Goal: Information Seeking & Learning: Learn about a topic

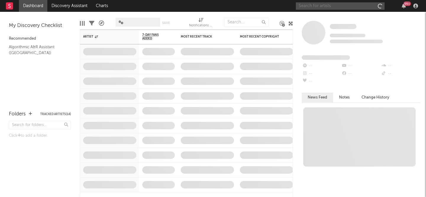
click at [328, 8] on input "text" at bounding box center [340, 5] width 89 height 7
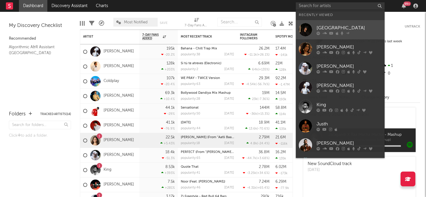
click at [329, 25] on div "[GEOGRAPHIC_DATA]" at bounding box center [349, 27] width 65 height 7
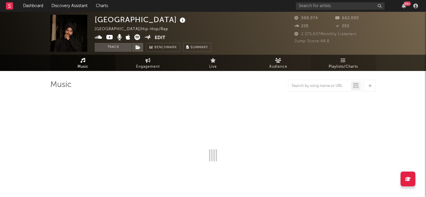
click at [342, 68] on span "Playlists/Charts" at bounding box center [343, 66] width 29 height 7
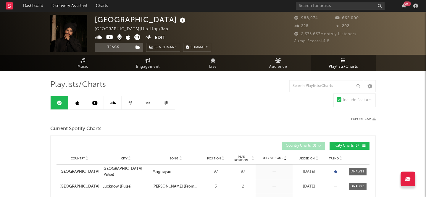
click at [137, 99] on link at bounding box center [131, 102] width 18 height 13
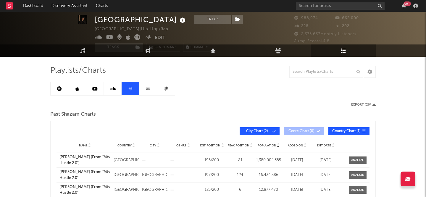
scroll to position [9, 0]
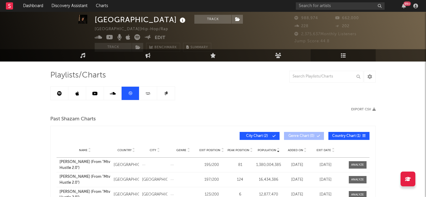
click at [95, 93] on icon at bounding box center [94, 93] width 5 height 5
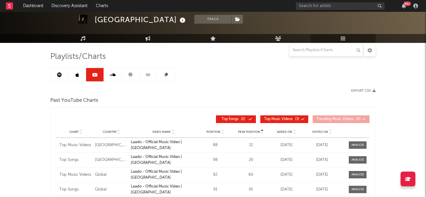
scroll to position [28, 0]
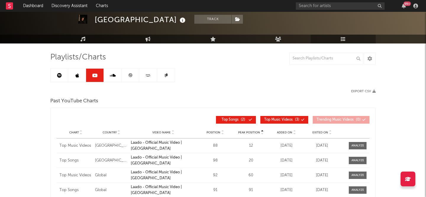
click at [70, 78] on link at bounding box center [77, 75] width 18 height 13
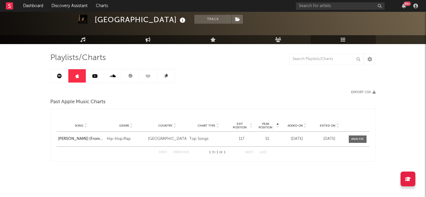
scroll to position [27, 0]
click at [316, 55] on input "text" at bounding box center [327, 59] width 74 height 12
click at [348, 7] on input "text" at bounding box center [340, 5] width 89 height 7
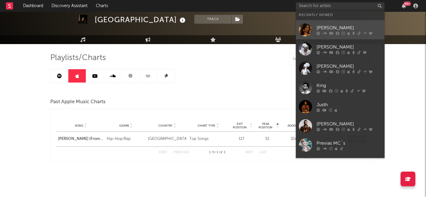
click at [336, 29] on div "[PERSON_NAME]" at bounding box center [349, 27] width 65 height 7
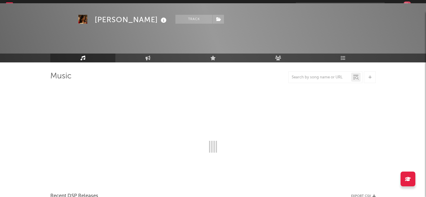
scroll to position [27, 0]
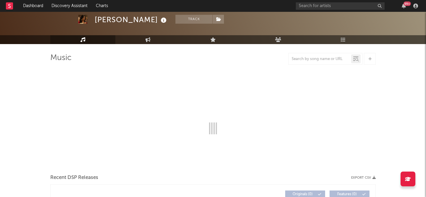
select select "6m"
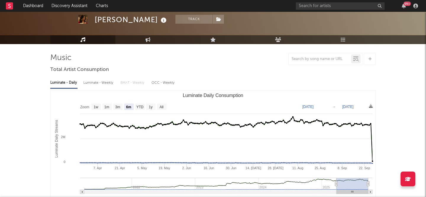
scroll to position [0, 0]
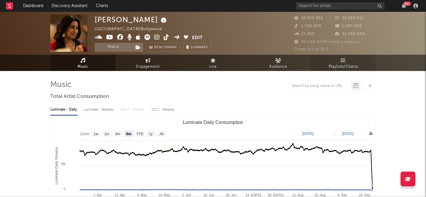
click at [345, 62] on icon at bounding box center [343, 60] width 5 height 5
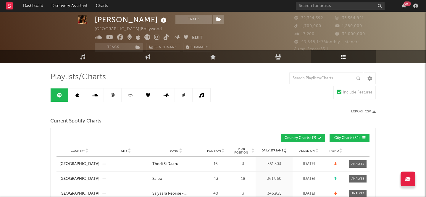
scroll to position [8, 0]
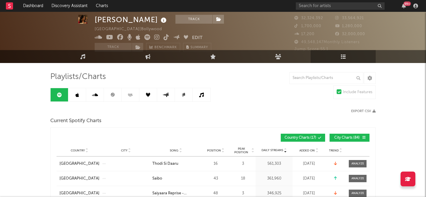
click at [111, 95] on icon at bounding box center [112, 95] width 4 height 4
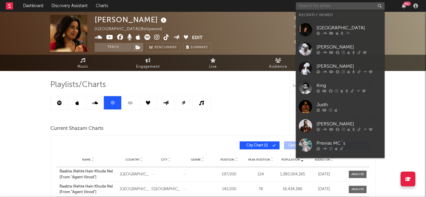
click at [335, 6] on input "text" at bounding box center [340, 5] width 89 height 7
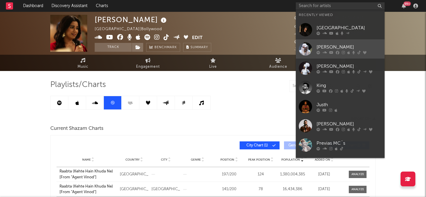
click at [333, 41] on link "[PERSON_NAME]" at bounding box center [340, 48] width 89 height 19
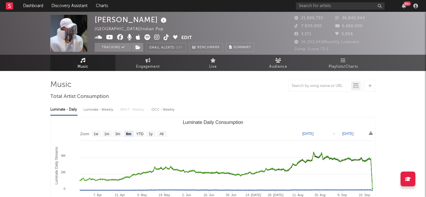
select select "6m"
